Goal: Navigation & Orientation: Find specific page/section

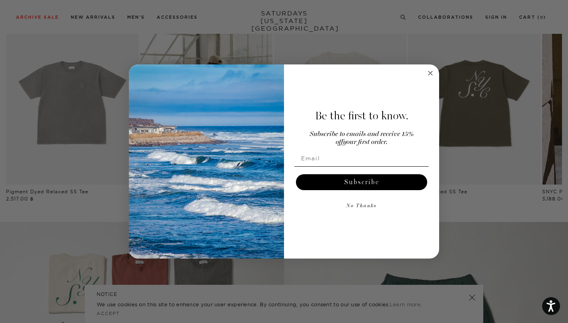
scroll to position [658, 0]
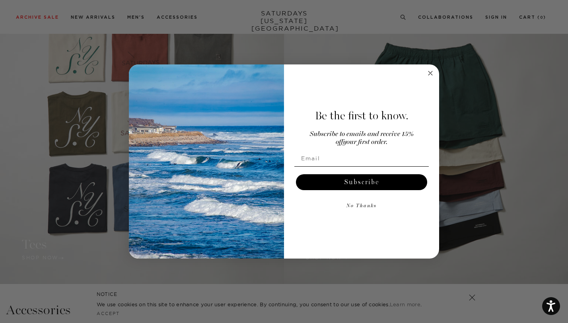
click at [429, 76] on circle "Close dialog" at bounding box center [430, 73] width 9 height 9
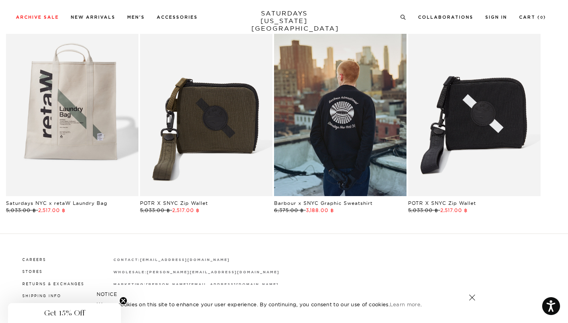
scroll to position [1558, 0]
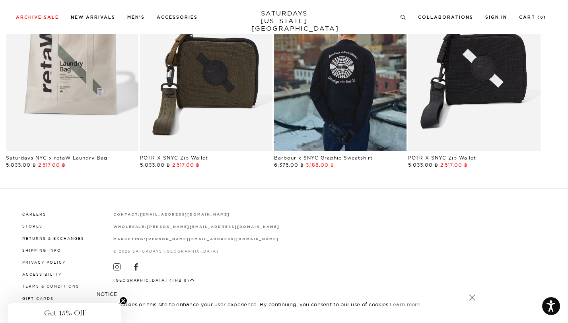
click at [123, 299] on circle "Close teaser" at bounding box center [124, 301] width 8 height 8
click at [163, 280] on button "[GEOGRAPHIC_DATA] (THB ฿)" at bounding box center [154, 280] width 82 height 6
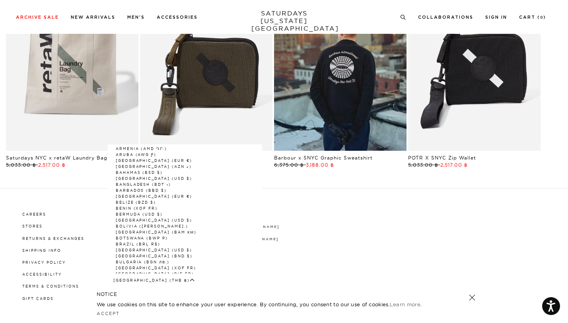
scroll to position [0, 0]
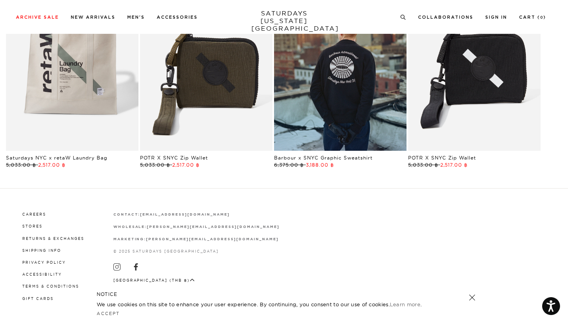
click at [317, 263] on div "Careers Stores Returns & Exchanges Shipping Info Privacy Policy Accessibility T…" at bounding box center [284, 256] width 537 height 92
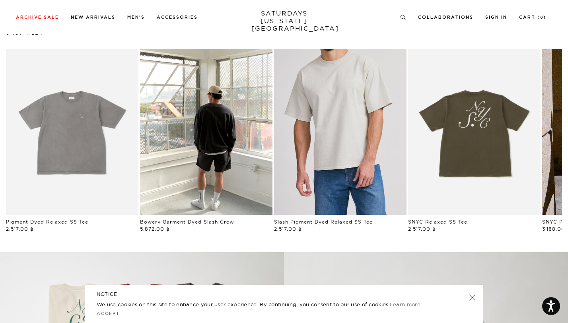
scroll to position [397, 0]
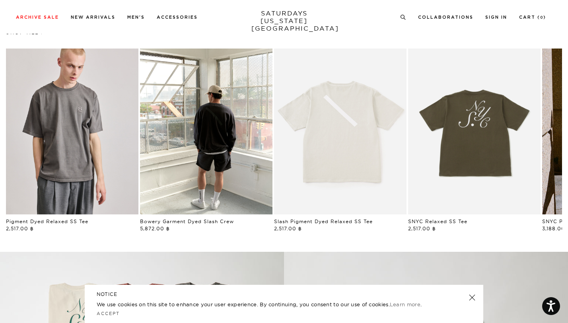
click at [47, 143] on link "Person wearing a gray t-shirt with a logo on a plain background" at bounding box center [72, 132] width 133 height 166
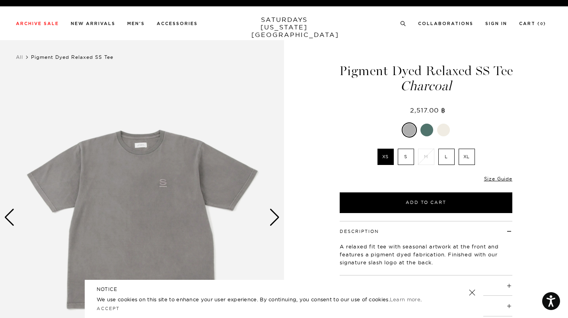
click at [274, 219] on div "Next slide" at bounding box center [274, 218] width 11 height 18
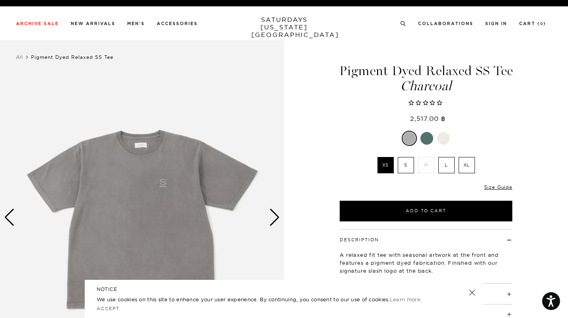
click at [274, 219] on div "Next slide" at bounding box center [274, 218] width 11 height 18
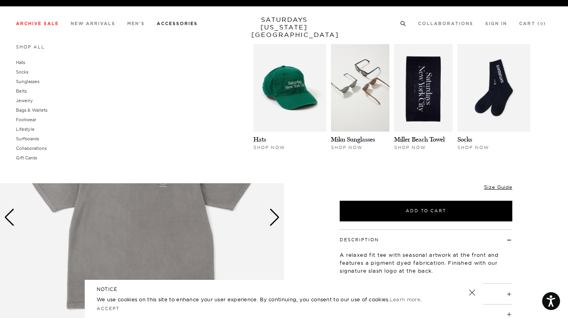
click at [183, 26] on link "Accessories" at bounding box center [177, 23] width 41 height 4
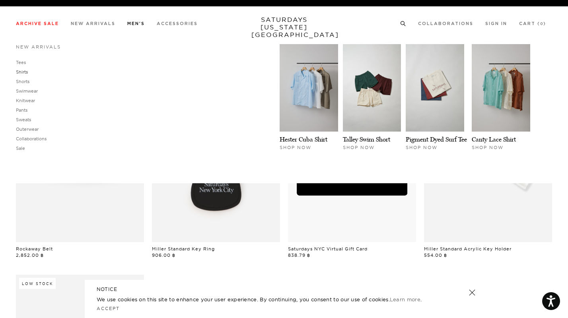
click at [22, 72] on link "Shirts" at bounding box center [22, 72] width 12 height 6
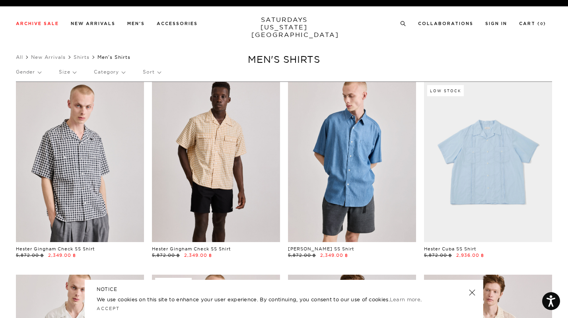
click at [470, 292] on link at bounding box center [472, 292] width 11 height 11
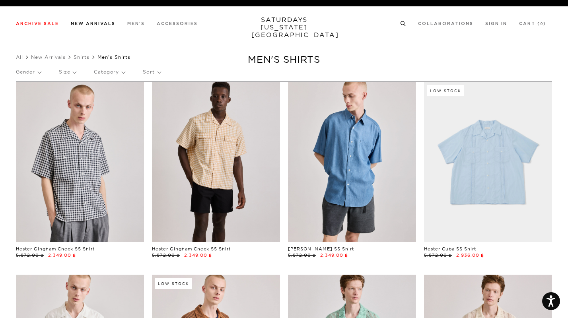
click at [95, 21] on link "New Arrivals" at bounding box center [93, 23] width 45 height 4
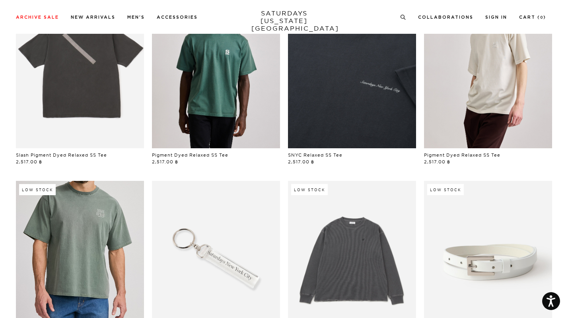
scroll to position [400, 0]
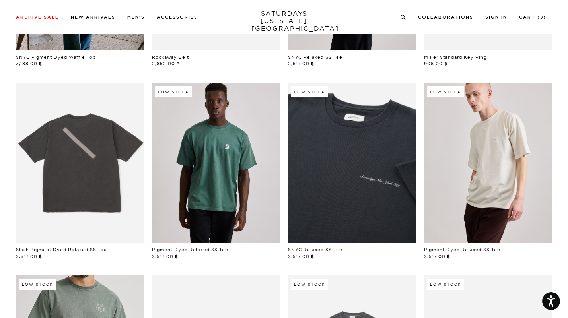
click at [90, 167] on link at bounding box center [80, 163] width 128 height 160
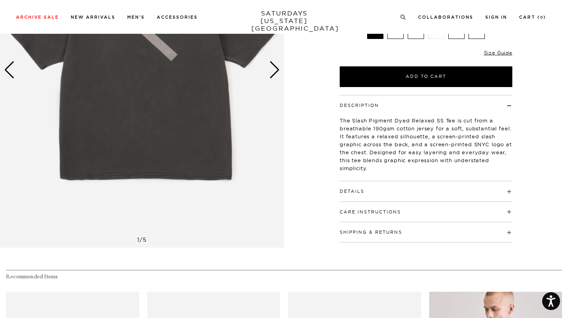
scroll to position [14, 0]
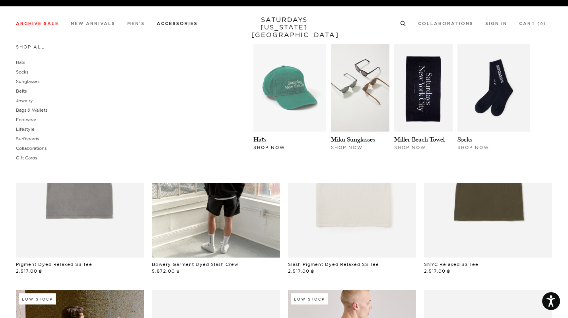
click at [287, 109] on img at bounding box center [290, 88] width 73 height 88
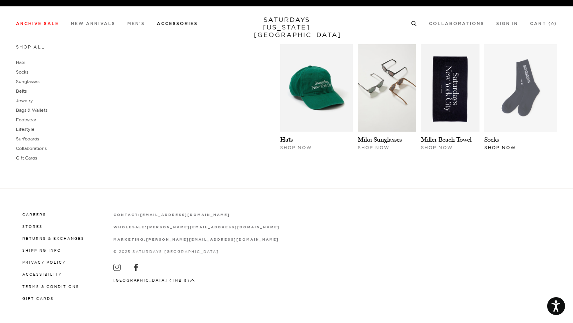
click at [504, 109] on img at bounding box center [520, 88] width 73 height 88
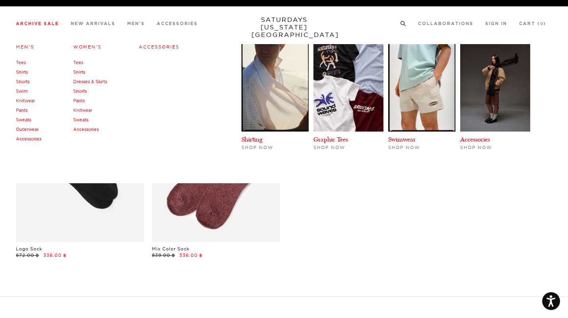
click at [19, 64] on link "Tees" at bounding box center [21, 63] width 10 height 6
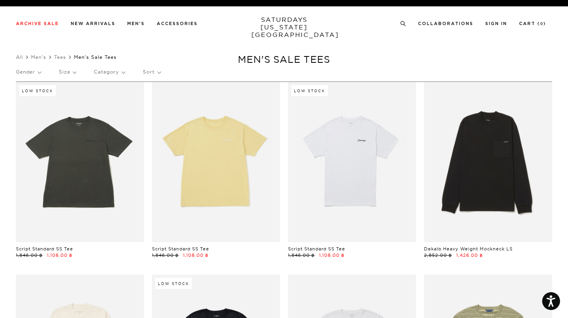
click at [38, 73] on p "Gender" at bounding box center [28, 72] width 25 height 18
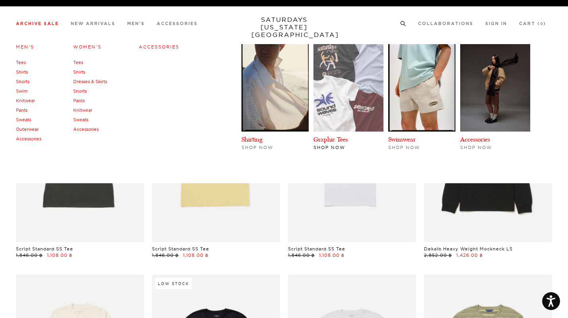
click at [347, 88] on img at bounding box center [349, 88] width 70 height 88
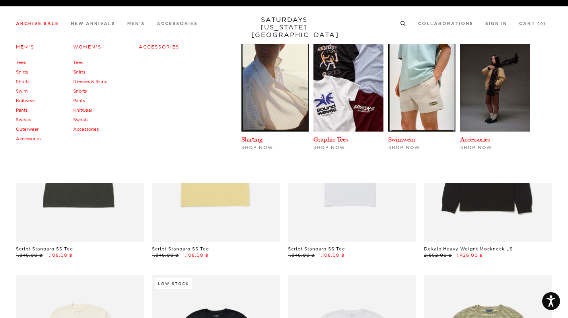
click at [31, 22] on link "Archive Sale" at bounding box center [37, 23] width 43 height 4
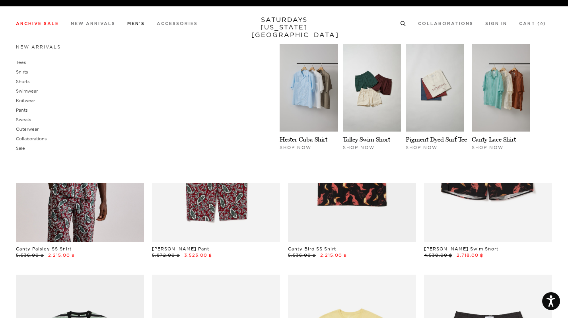
click at [129, 26] on link "Men's" at bounding box center [136, 23] width 18 height 4
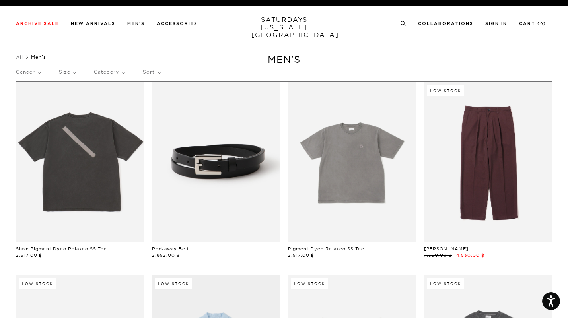
click at [469, 141] on link at bounding box center [488, 162] width 128 height 160
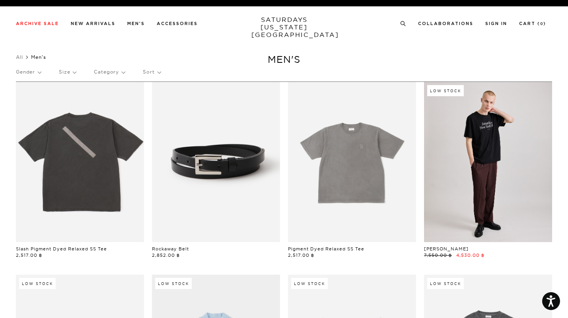
click at [281, 28] on link "SATURDAYS NEW YORK CITY" at bounding box center [285, 27] width 66 height 23
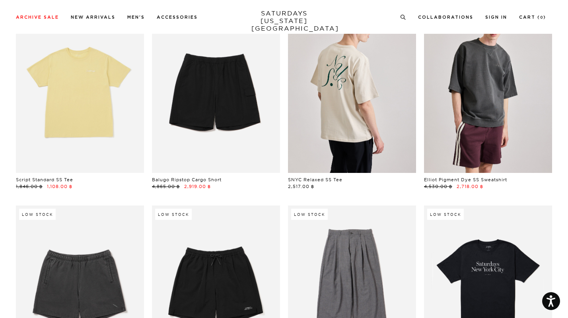
scroll to position [2320, 0]
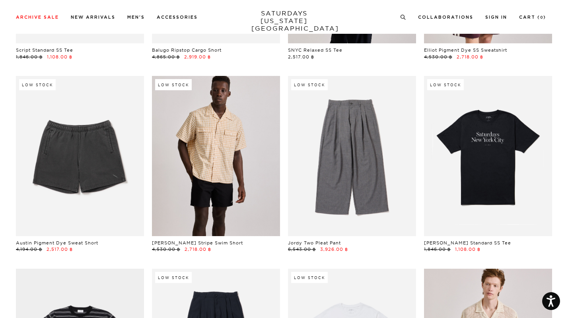
click at [223, 186] on link at bounding box center [216, 156] width 128 height 160
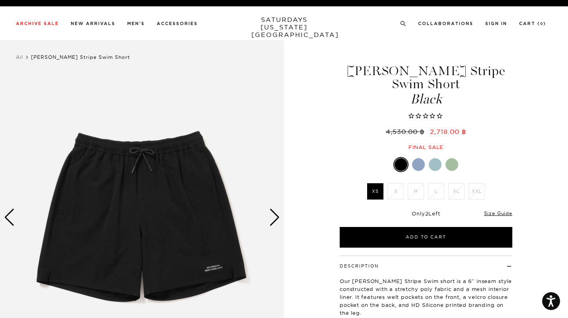
click at [414, 161] on div at bounding box center [418, 164] width 13 height 13
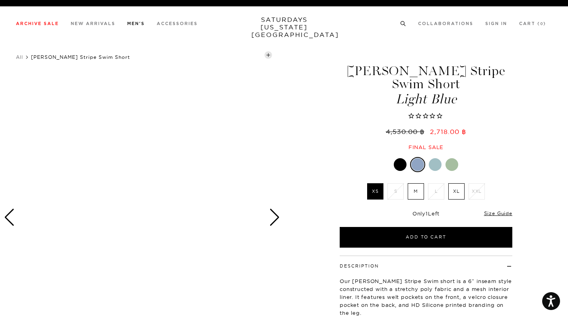
click at [127, 25] on ul "Archive Sale Men's Tees Shirts Shorts Swim Knitwear Pants Sweats Women's" at bounding box center [107, 23] width 182 height 7
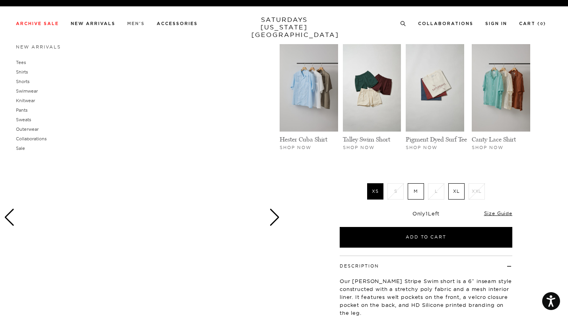
click at [141, 25] on link "Men's" at bounding box center [136, 23] width 18 height 4
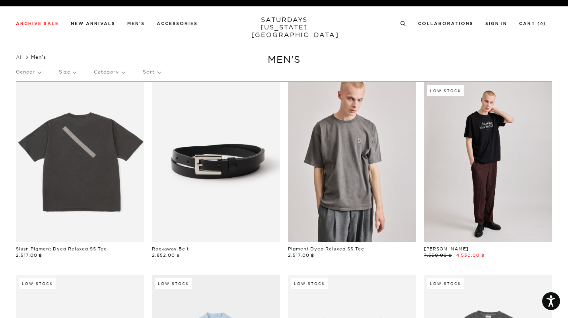
click at [344, 188] on link at bounding box center [352, 162] width 128 height 160
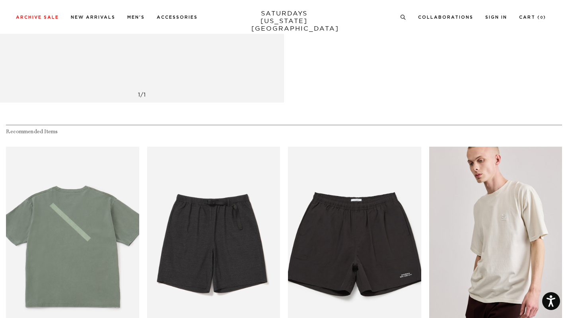
scroll to position [1716, 0]
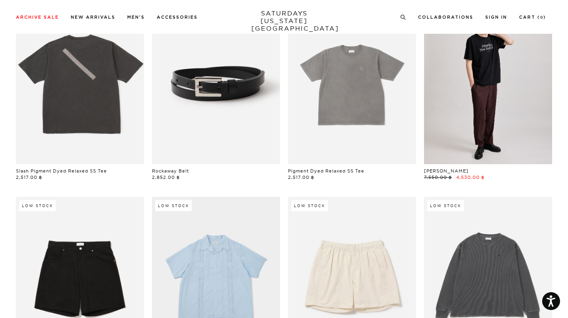
scroll to position [22, 0]
